Goal: Find specific page/section: Find specific page/section

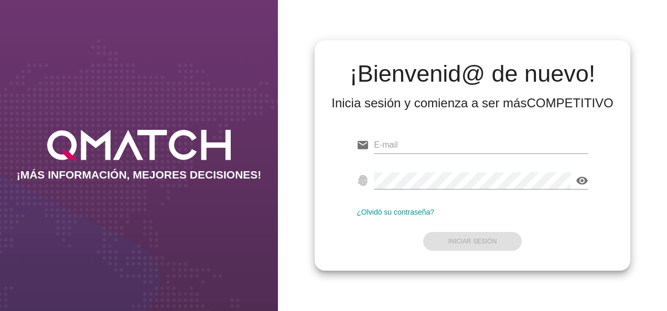
type input "[EMAIL_ADDRESS][PERSON_NAME][DOMAIN_NAME]"
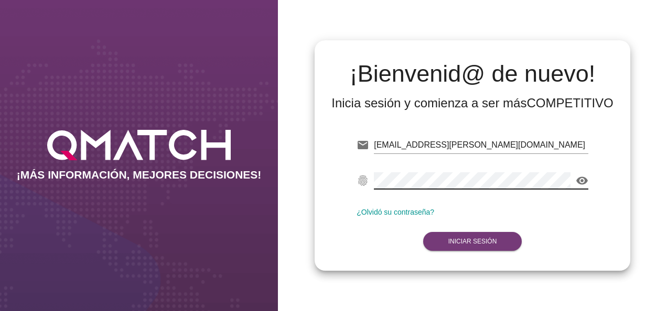
click at [487, 242] on strong "Iniciar Sesión" at bounding box center [472, 241] width 49 height 7
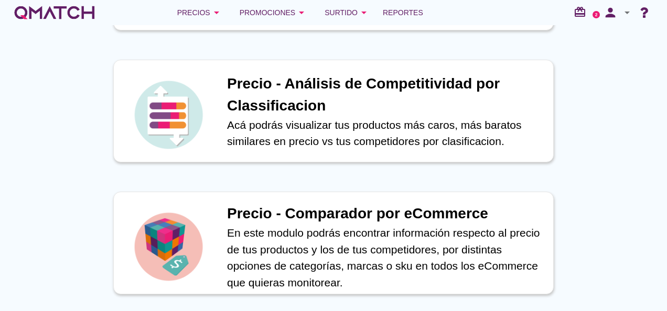
scroll to position [419, 0]
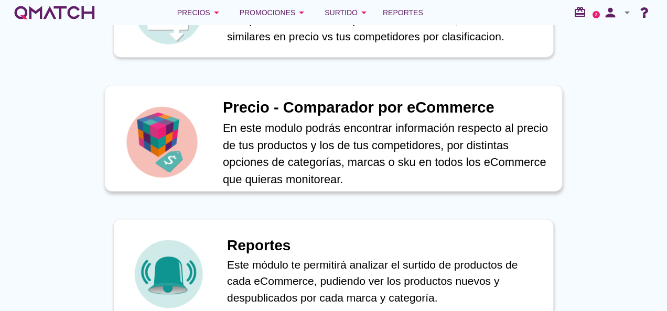
click at [332, 158] on p "En este modulo podrás encontrar información respecto al precio de tus productos…" at bounding box center [387, 153] width 328 height 69
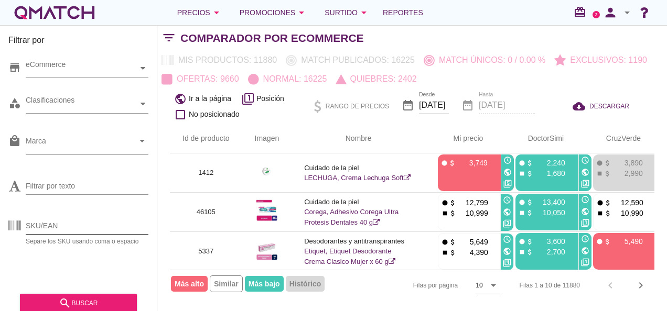
click at [92, 225] on input "SKU/EAN" at bounding box center [87, 226] width 123 height 17
click at [94, 297] on div "search buscar" at bounding box center [78, 303] width 100 height 13
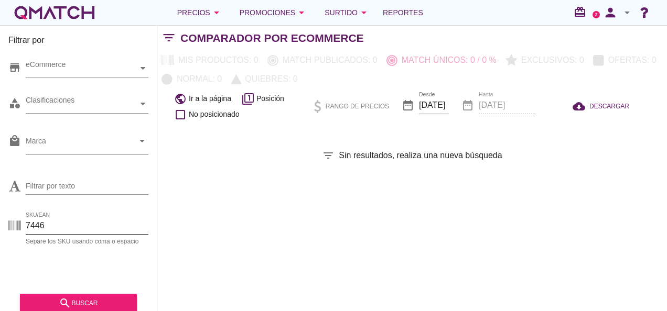
click at [85, 224] on input "7446" at bounding box center [87, 226] width 123 height 17
type input "7443"
click at [87, 308] on div "search buscar" at bounding box center [78, 303] width 100 height 13
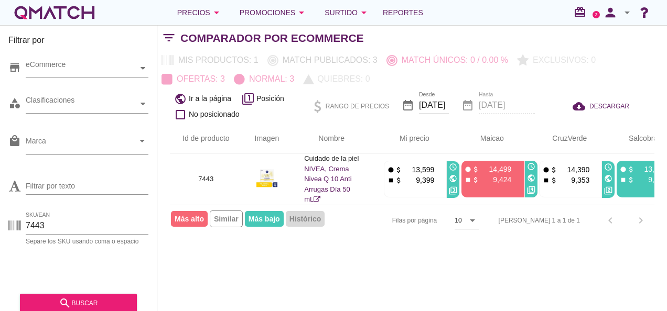
scroll to position [0, 38]
